Goal: Information Seeking & Learning: Check status

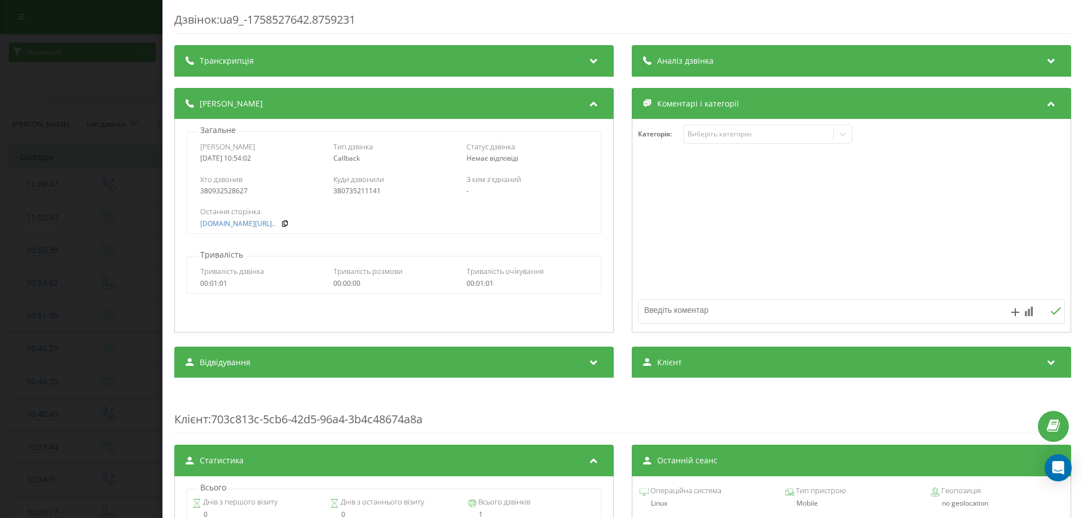
click at [78, 87] on div "Дзвінок : ua9_-1758527642.8759231 Транскрипція Для AI-аналізу майбутніх дзвінкі…" at bounding box center [541, 259] width 1083 height 518
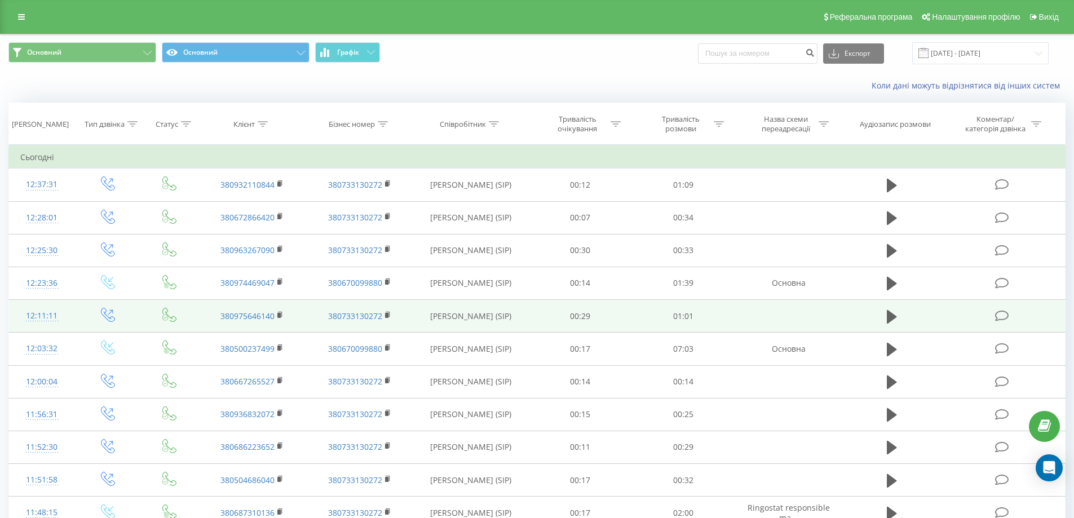
scroll to position [1731, 0]
